Goal: Transaction & Acquisition: Purchase product/service

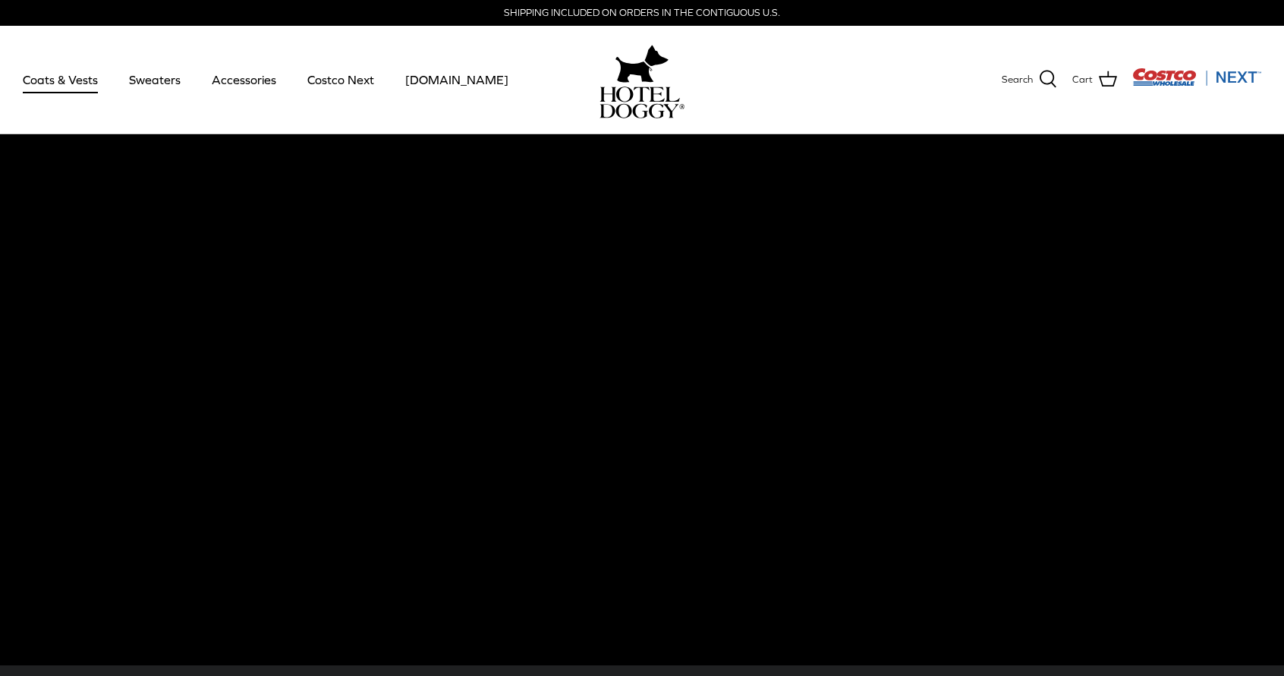
click at [77, 80] on link "Coats & Vests" at bounding box center [60, 80] width 102 height 52
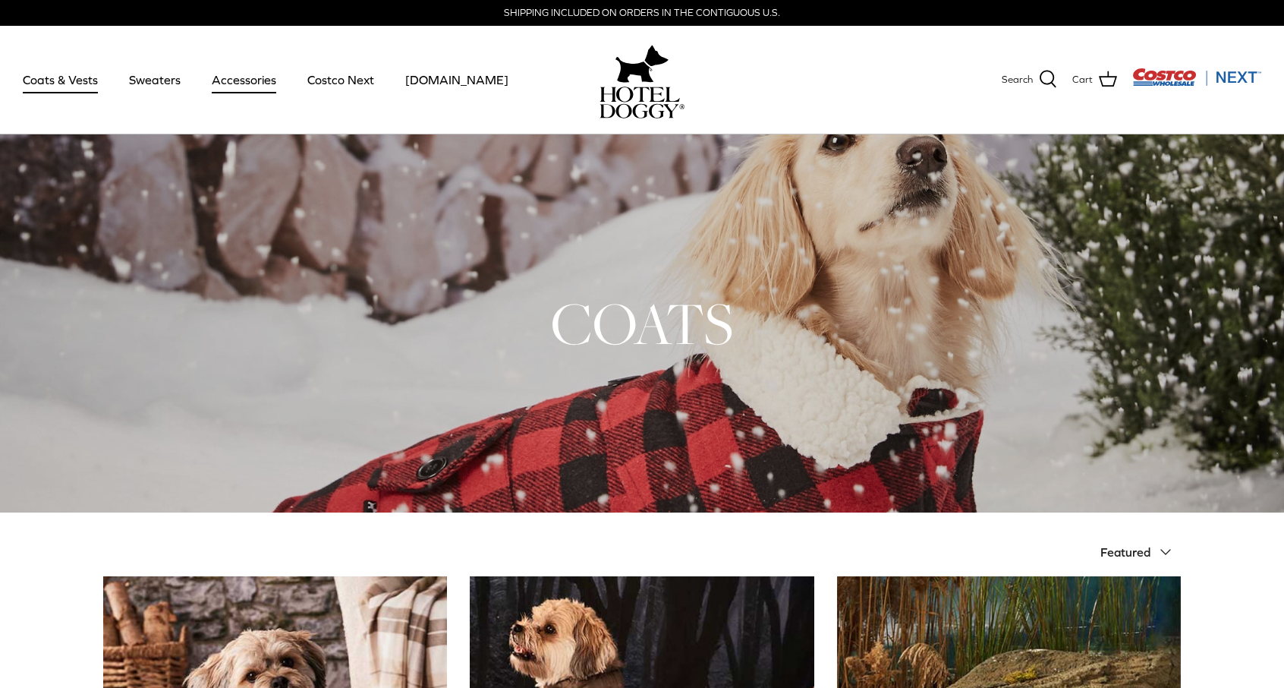
click at [261, 83] on link "Accessories" at bounding box center [244, 80] width 92 height 52
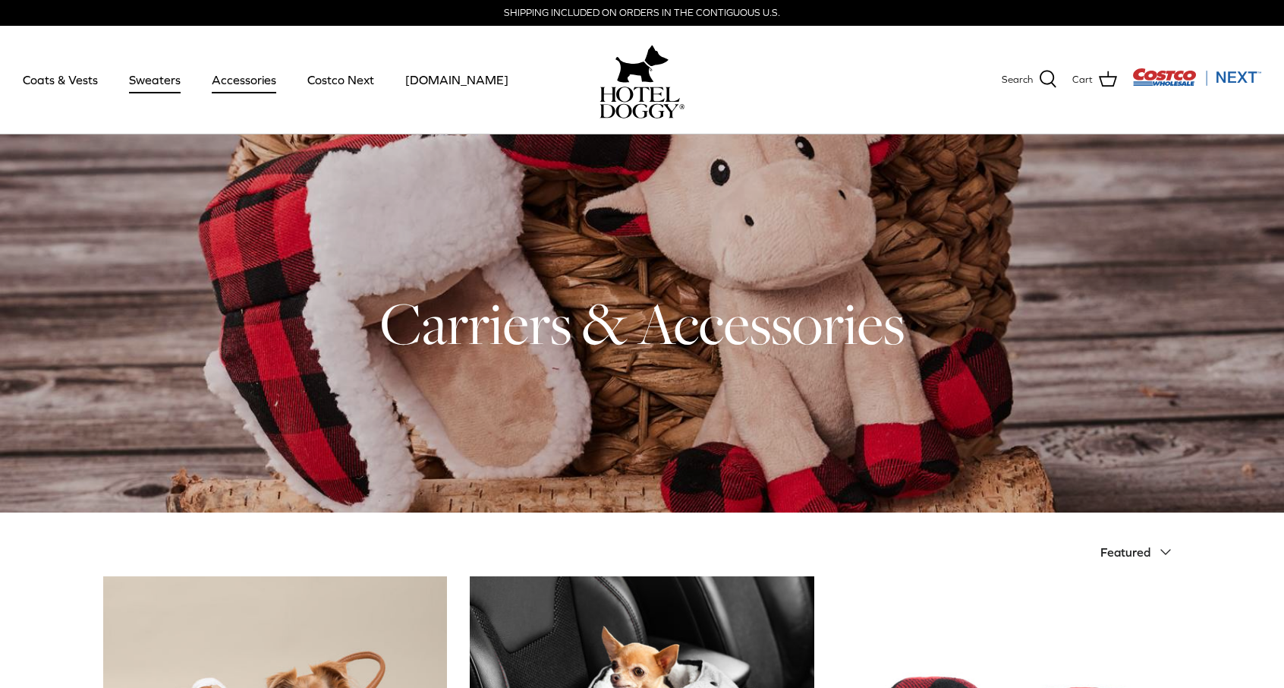
click at [152, 76] on link "Sweaters" at bounding box center [154, 80] width 79 height 52
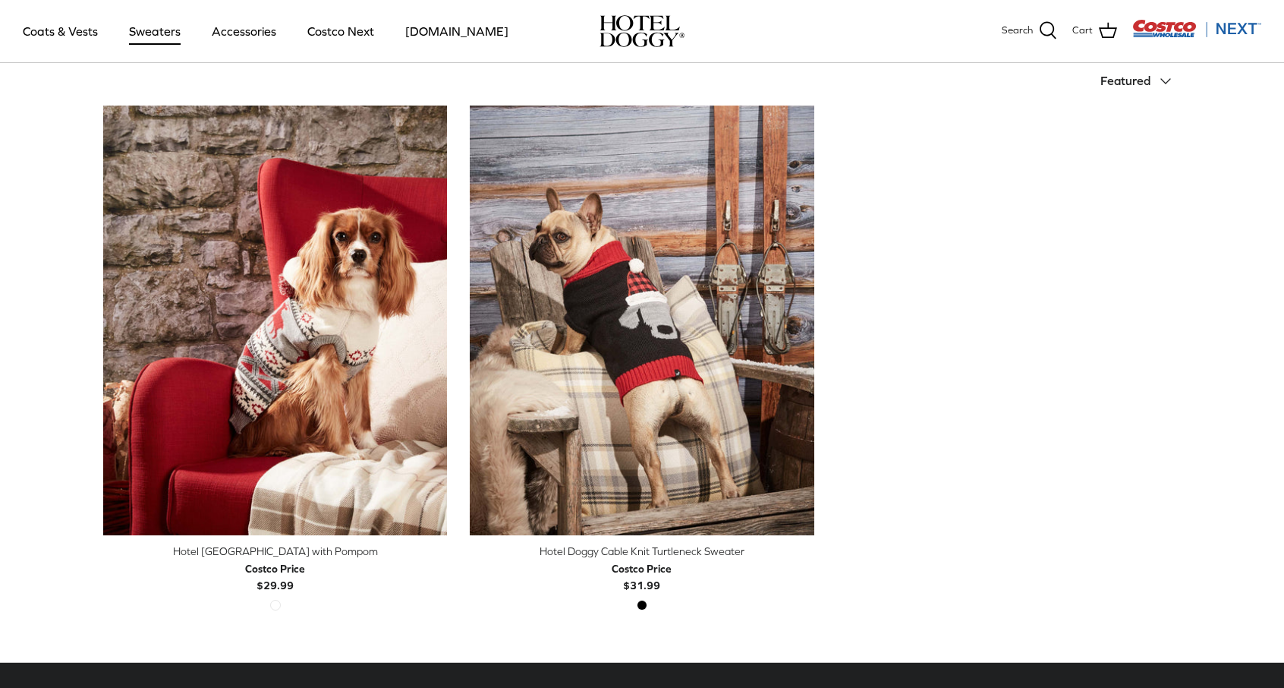
scroll to position [379, 0]
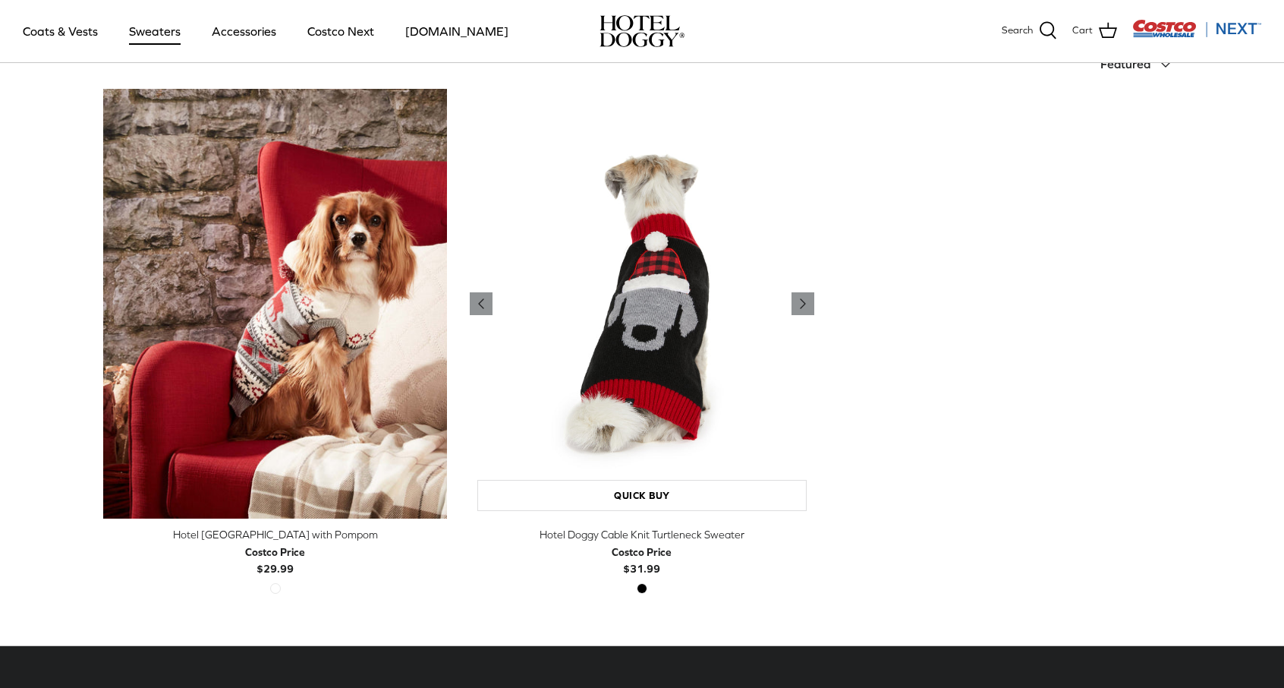
click at [672, 266] on img "Hotel Doggy Cable Knit Turtleneck Sweater" at bounding box center [642, 304] width 344 height 430
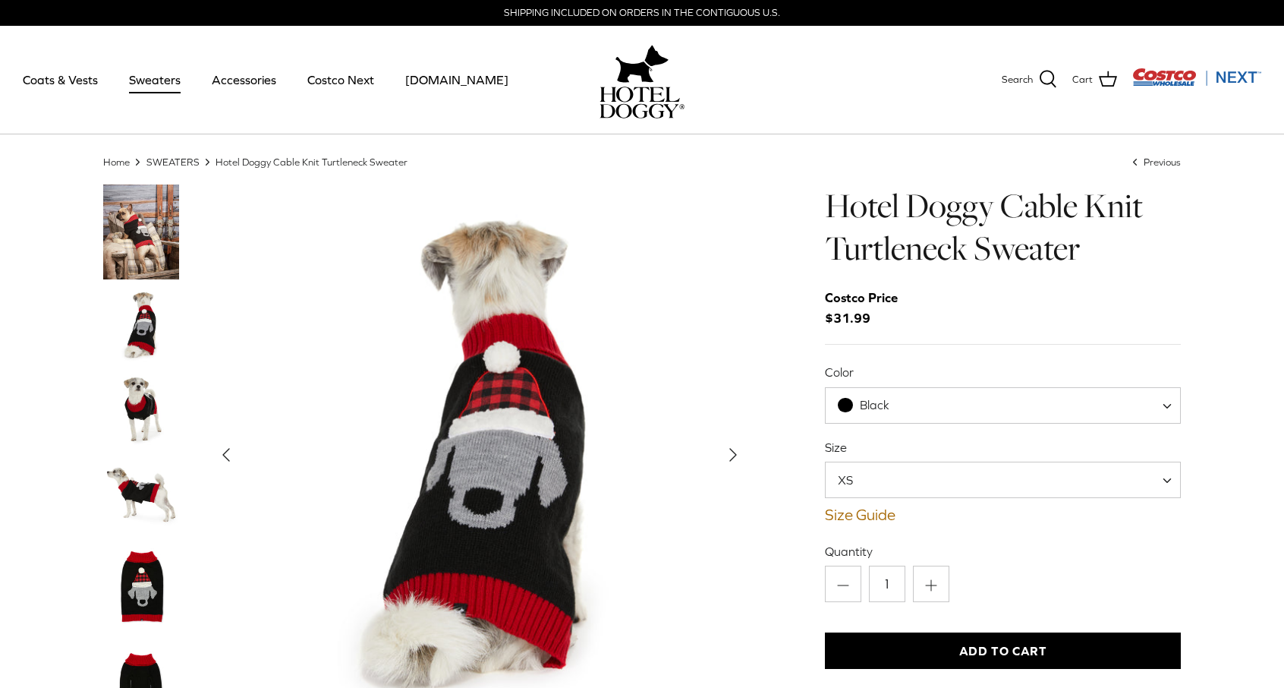
click at [936, 481] on span "XS" at bounding box center [1003, 479] width 356 height 36
select select "L"
click at [140, 310] on img "Thumbnail Link" at bounding box center [141, 325] width 76 height 76
click at [141, 229] on img "Thumbnail Link" at bounding box center [141, 231] width 76 height 95
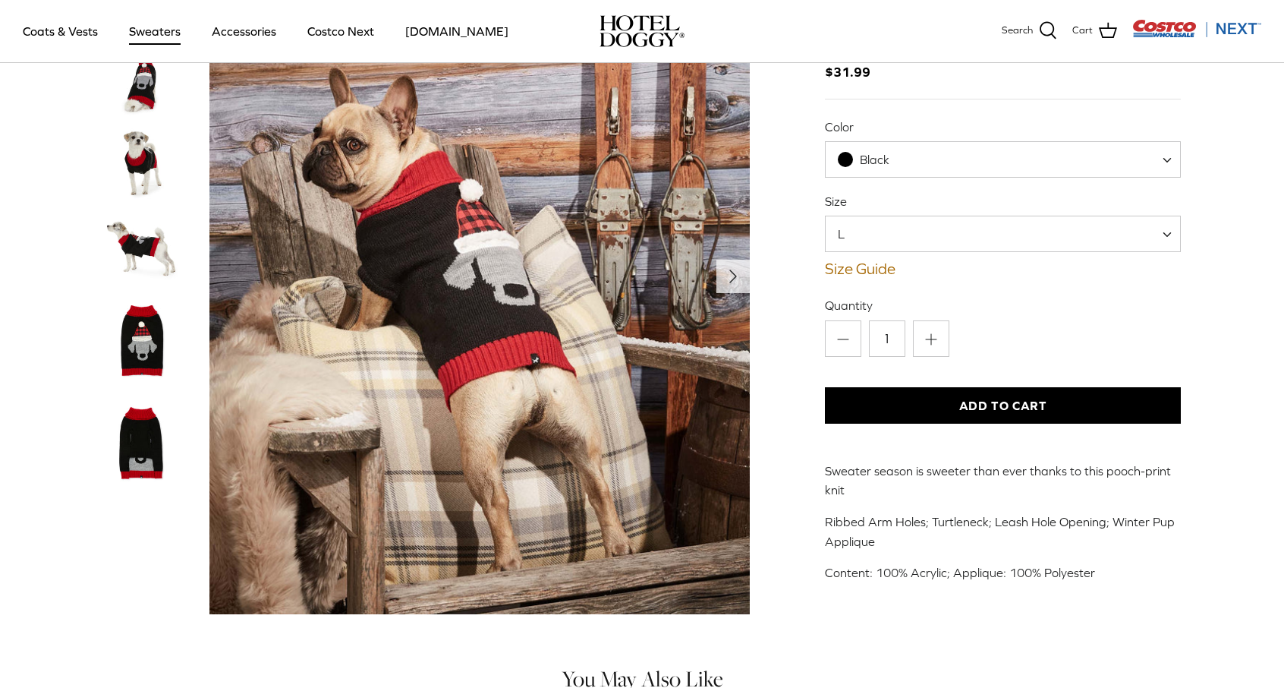
scroll to position [152, 0]
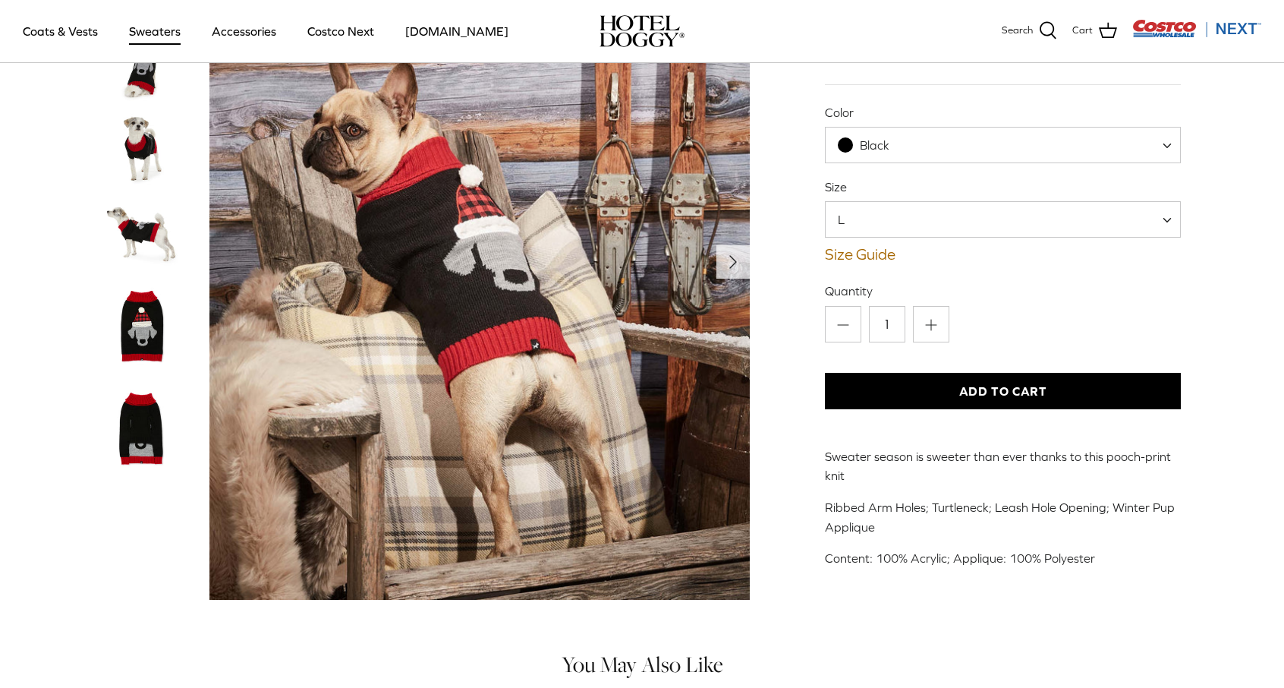
click at [137, 421] on img "Thumbnail Link" at bounding box center [141, 426] width 76 height 95
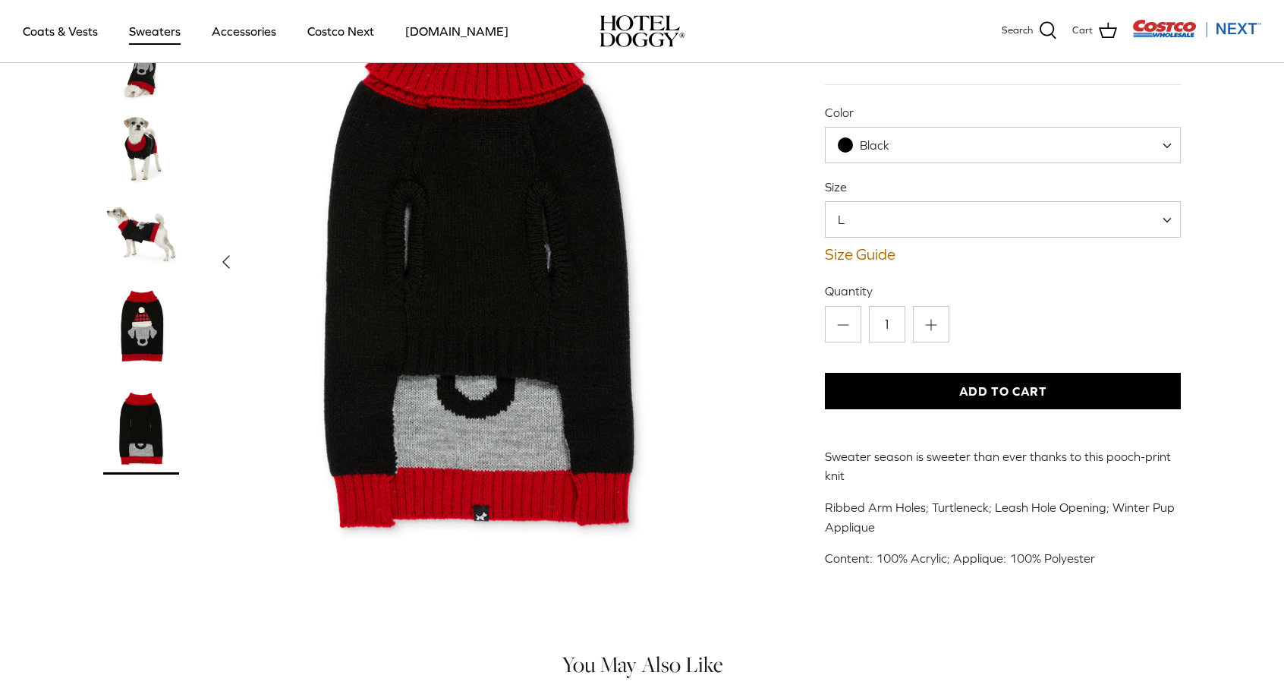
click at [143, 316] on img "Thumbnail Link" at bounding box center [141, 324] width 76 height 95
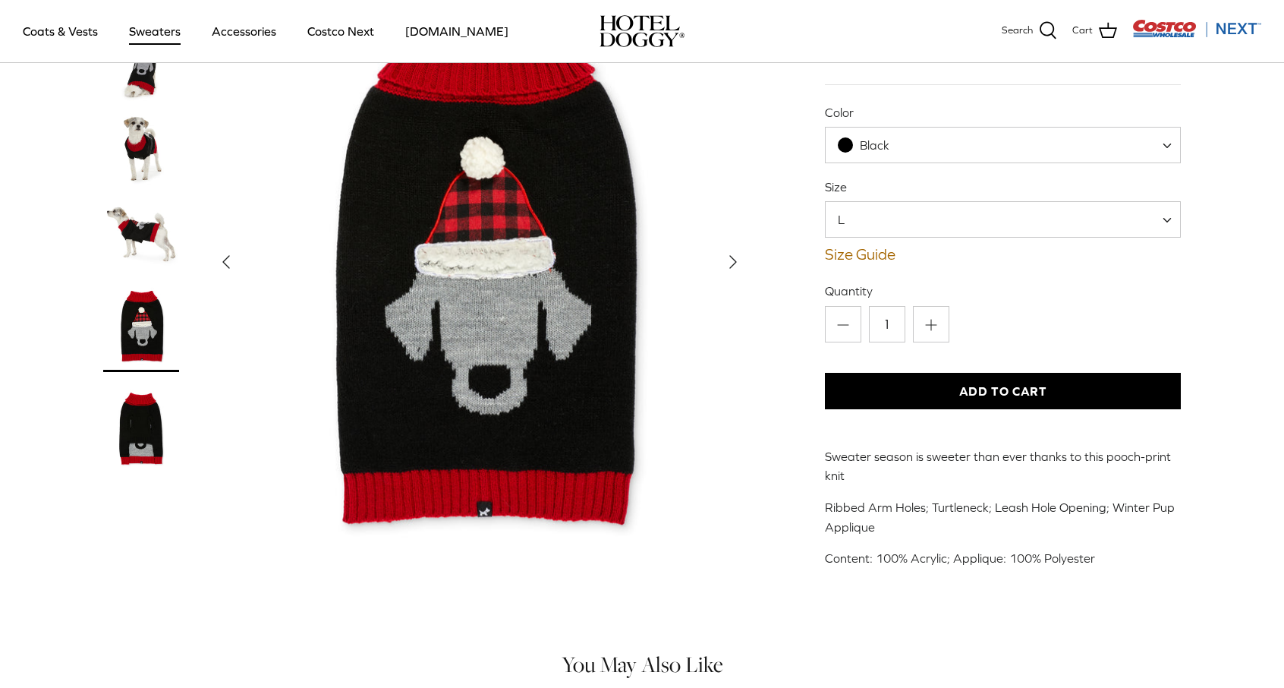
click at [151, 233] on img "Thumbnail Link" at bounding box center [141, 232] width 76 height 76
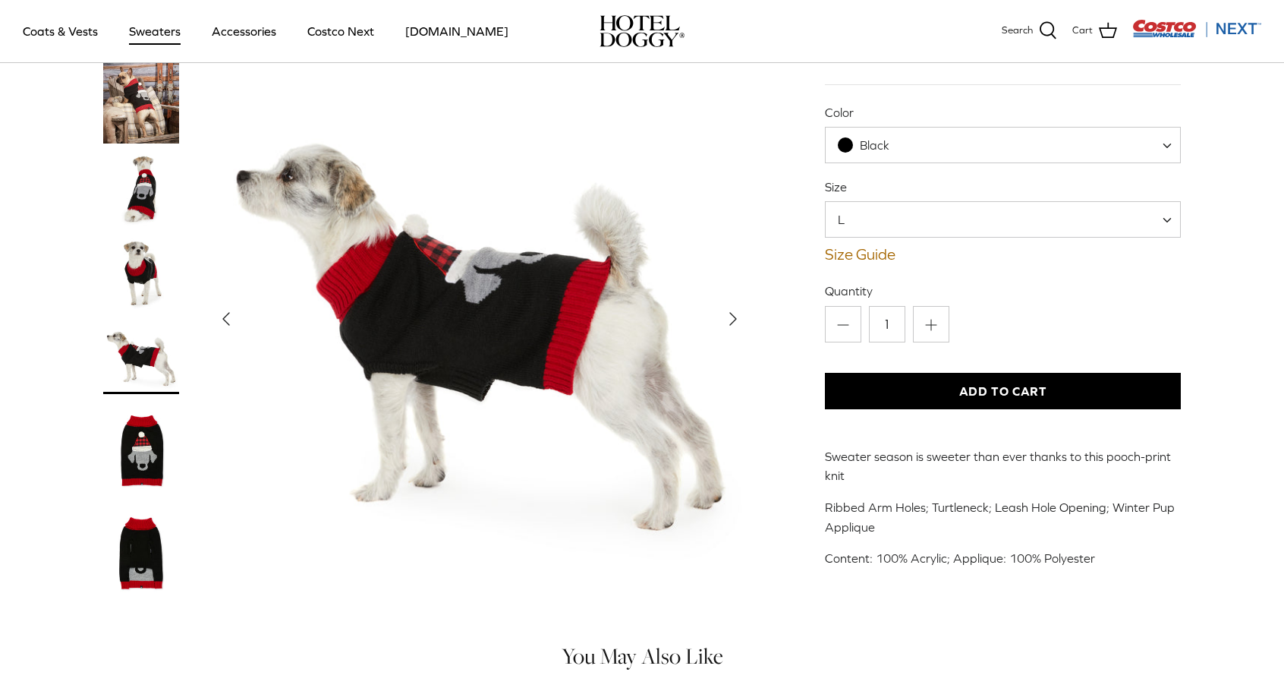
click at [146, 178] on img "Thumbnail Link" at bounding box center [141, 189] width 76 height 76
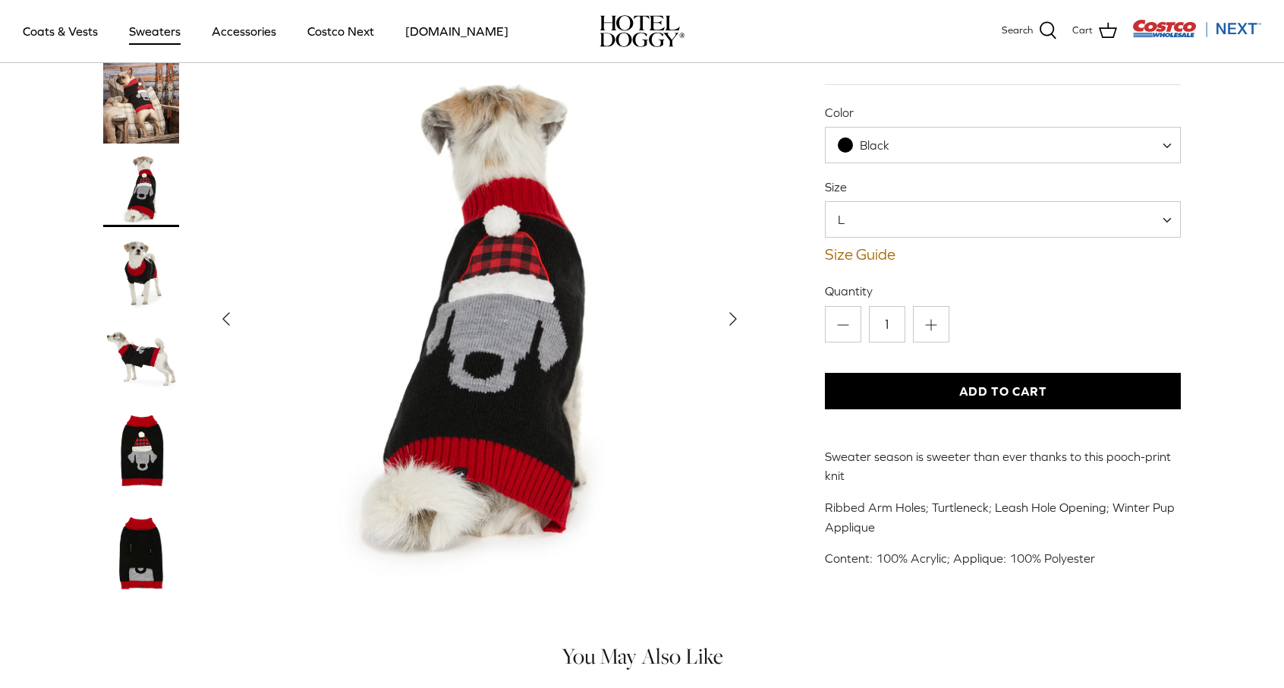
click at [894, 226] on span "L" at bounding box center [1003, 219] width 356 height 36
click at [835, 130] on span "Black" at bounding box center [1003, 145] width 356 height 36
click at [886, 145] on span "Black" at bounding box center [875, 145] width 30 height 14
click at [1242, 28] on img "Costco Next" at bounding box center [1196, 28] width 129 height 19
